Goal: Task Accomplishment & Management: Manage account settings

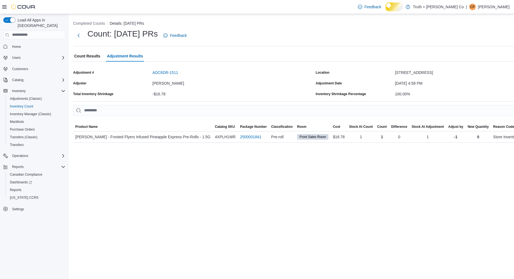
scroll to position [0, 155]
click at [38, 112] on span "Inventory Manager (Classic)" at bounding box center [30, 114] width 41 height 4
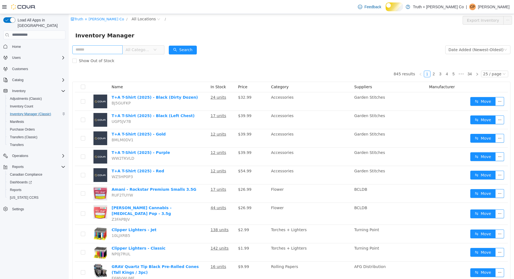
click at [109, 49] on input "text" at bounding box center [97, 49] width 50 height 9
type input "*"
type input "**********"
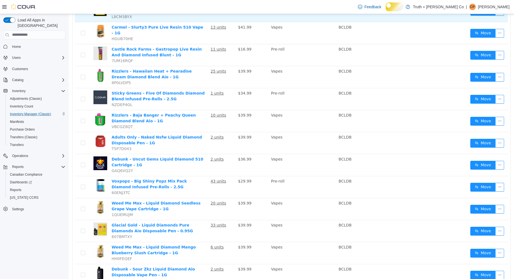
scroll to position [121, 0]
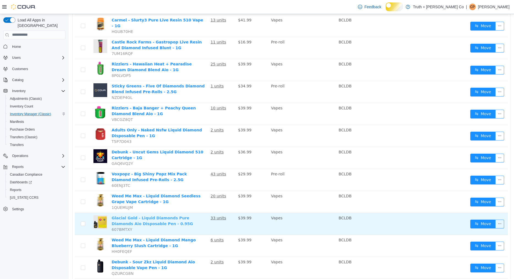
click at [162, 215] on link "Glacial Gold - Liquid Diamonds Pure Diamonds Aio Disposable Pen - 0.95G" at bounding box center [151, 220] width 81 height 10
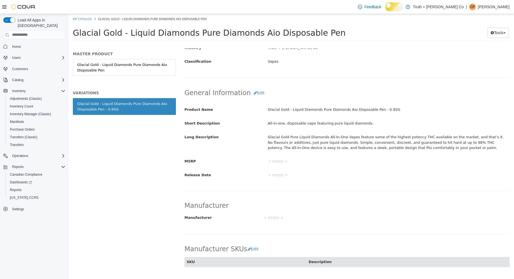
scroll to position [141, 0]
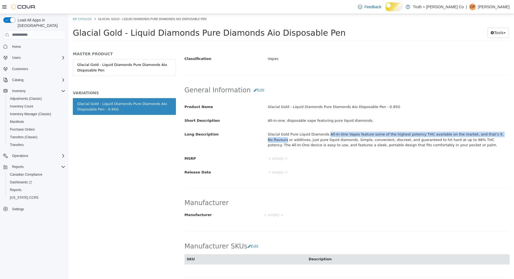
drag, startPoint x: 326, startPoint y: 134, endPoint x: 506, endPoint y: 133, distance: 180.1
click at [506, 133] on div "Glacial Gold Pure Liquid Diamonds All-In-One Vapes feature some of the highest …" at bounding box center [388, 139] width 250 height 20
copy div "All-In-One Vapes feature some of the highest potency THC available on the marke…"
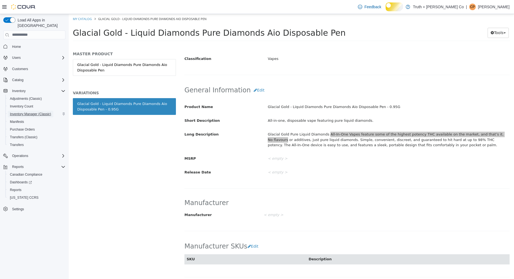
click at [35, 112] on span "Inventory Manager (Classic)" at bounding box center [30, 114] width 41 height 4
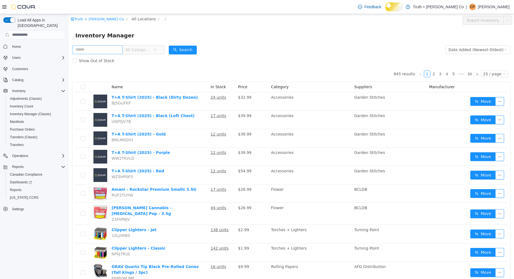
click at [101, 49] on input "text" at bounding box center [97, 49] width 50 height 9
type input "**********"
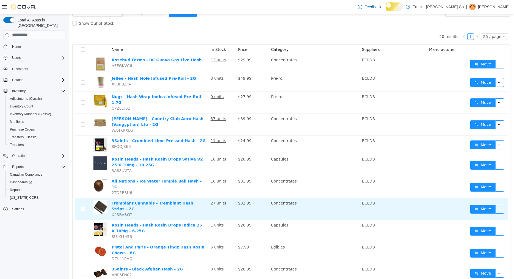
scroll to position [41, 0]
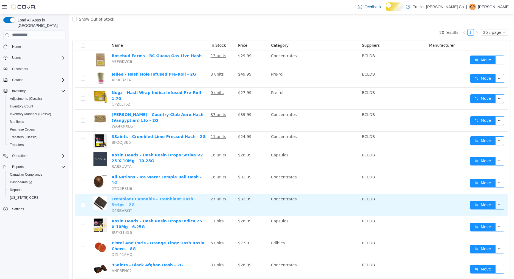
click at [157, 196] on link "Tremblant Cannabis - Tremblant Hash Strips - 2G" at bounding box center [152, 201] width 82 height 10
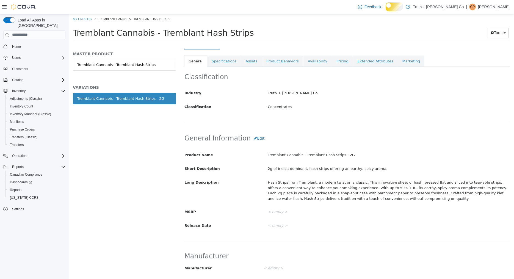
scroll to position [97, 0]
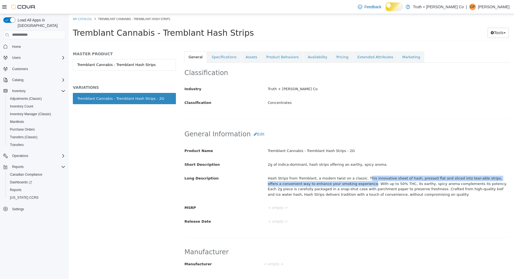
drag, startPoint x: 364, startPoint y: 177, endPoint x: 355, endPoint y: 185, distance: 11.7
click at [355, 185] on div "Hash Strips from Tremblant, a modern twist on a classic. This innovative sheet …" at bounding box center [388, 185] width 250 height 25
copy div "his innovative sheet of hash, pressed flat and sliced into tear-able strips, of…"
click at [333, 55] on link "Pricing" at bounding box center [342, 57] width 21 height 12
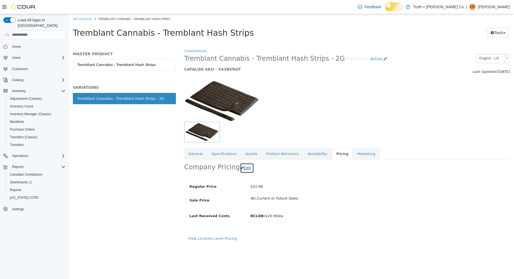
click at [241, 167] on button "Edit" at bounding box center [247, 168] width 14 height 10
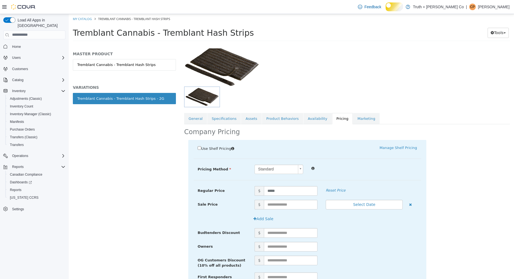
scroll to position [58, 0]
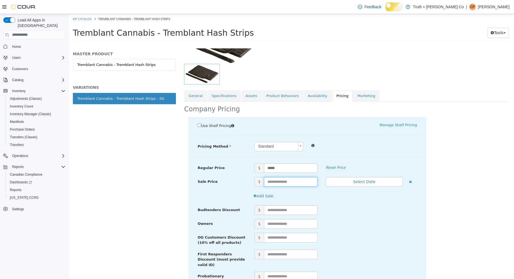
click at [279, 182] on input "text" at bounding box center [291, 182] width 54 height 10
type input "*****"
click at [365, 179] on button "Select Date" at bounding box center [363, 182] width 77 height 10
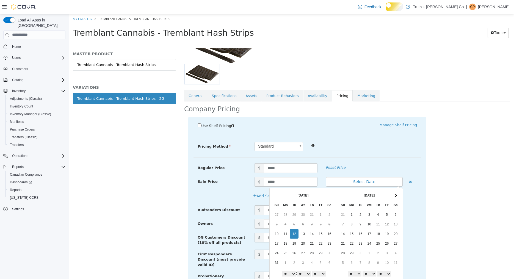
scroll to position [11, 0]
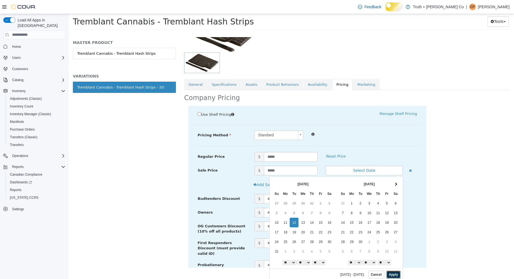
click at [393, 274] on button "Apply" at bounding box center [393, 274] width 14 height 8
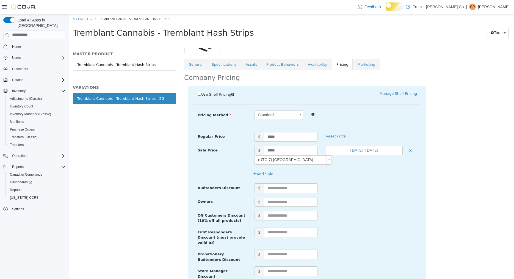
scroll to position [128, 0]
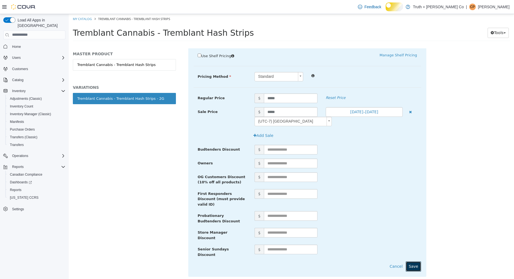
click at [417, 261] on button "Save" at bounding box center [412, 266] width 15 height 10
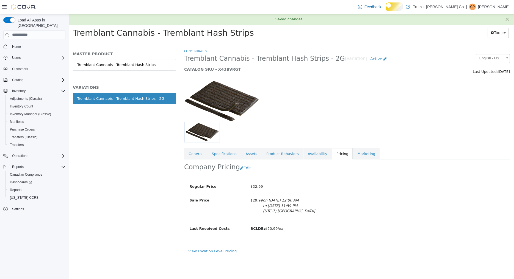
scroll to position [0, 0]
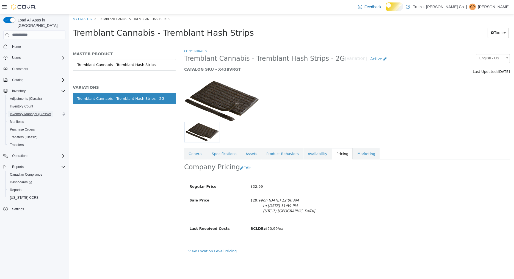
click at [35, 115] on span "Inventory Manager (Classic)" at bounding box center [30, 114] width 41 height 4
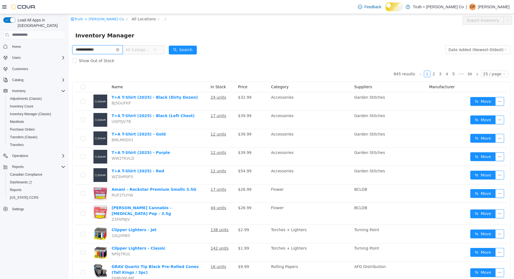
type input "**********"
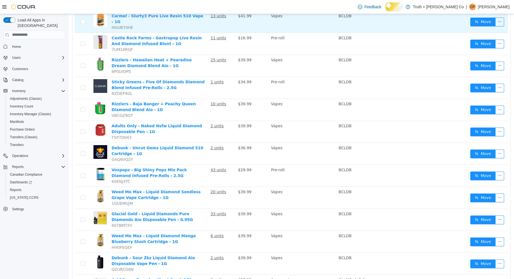
scroll to position [125, 0]
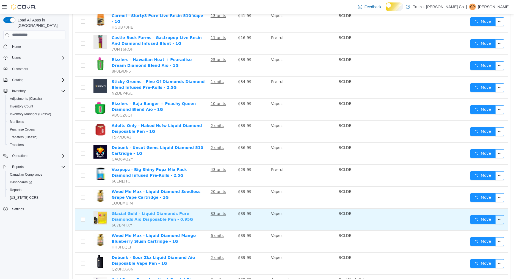
click at [166, 211] on link "Glacial Gold - Liquid Diamonds Pure Diamonds Aio Disposable Pen - 0.95G" at bounding box center [151, 216] width 81 height 10
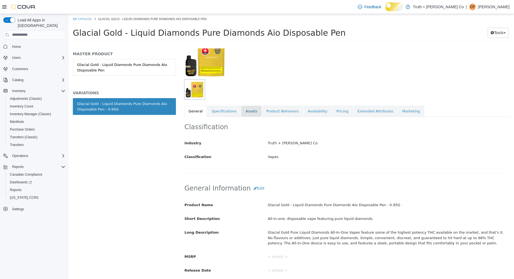
scroll to position [62, 0]
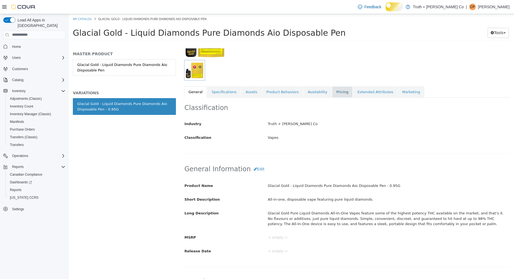
click at [332, 94] on link "Pricing" at bounding box center [342, 92] width 21 height 12
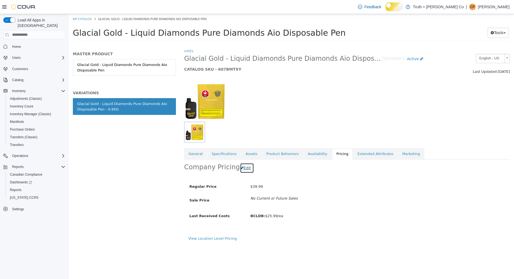
click at [241, 166] on button "Edit" at bounding box center [247, 168] width 14 height 10
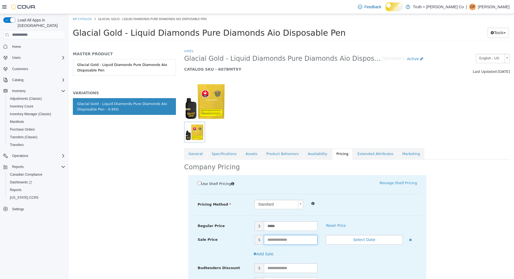
click at [275, 239] on input "text" at bounding box center [291, 240] width 54 height 10
type input "*****"
click at [356, 238] on button "Select Date" at bounding box center [363, 240] width 77 height 10
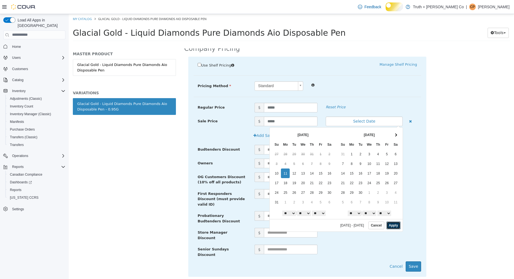
click at [395, 224] on button "Apply" at bounding box center [393, 225] width 14 height 8
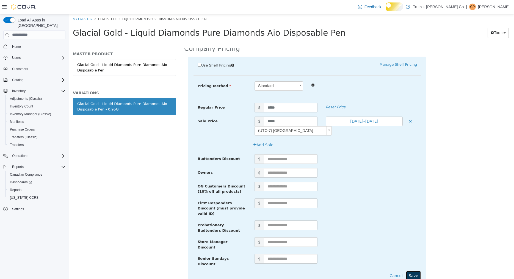
click at [410, 270] on button "Save" at bounding box center [412, 275] width 15 height 10
